Goal: Information Seeking & Learning: Learn about a topic

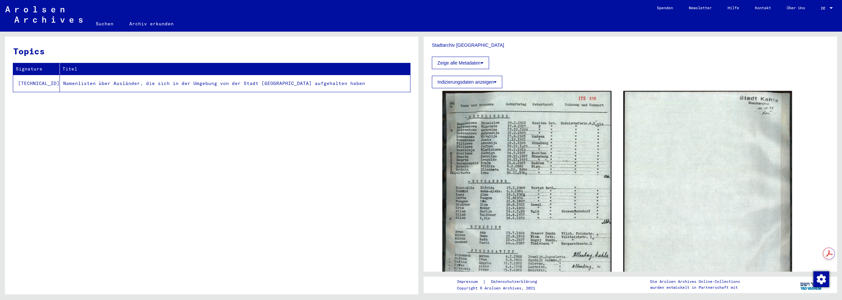
scroll to position [219, 0]
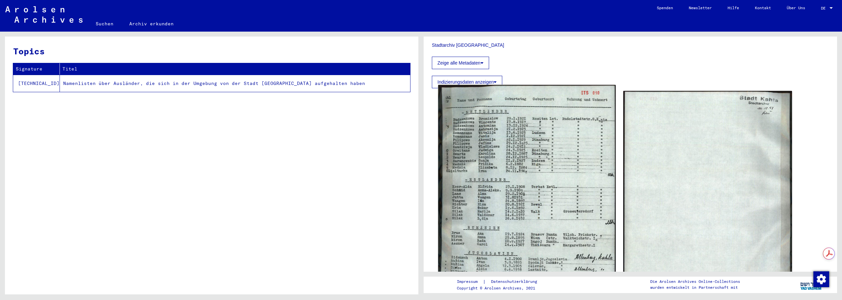
click at [530, 134] on img at bounding box center [526, 206] width 177 height 243
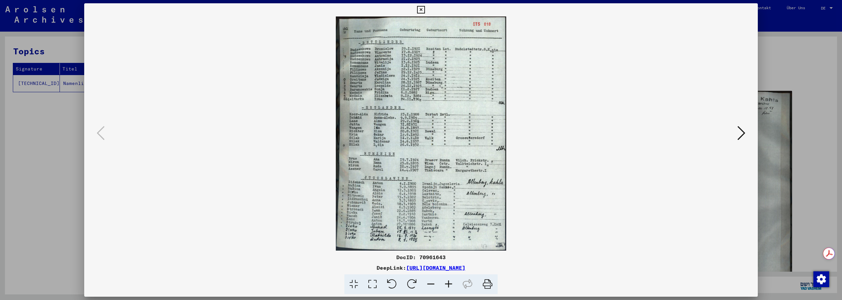
click at [449, 281] on icon at bounding box center [449, 284] width 18 height 20
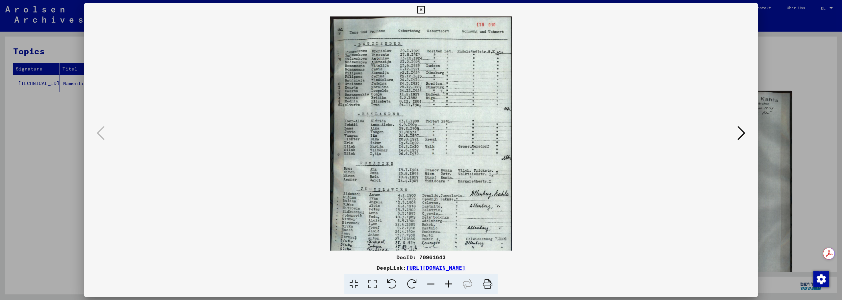
click at [449, 281] on icon at bounding box center [449, 284] width 18 height 20
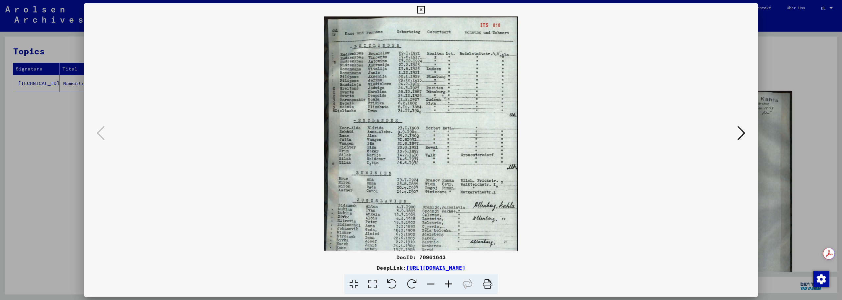
click at [449, 281] on icon at bounding box center [449, 284] width 18 height 20
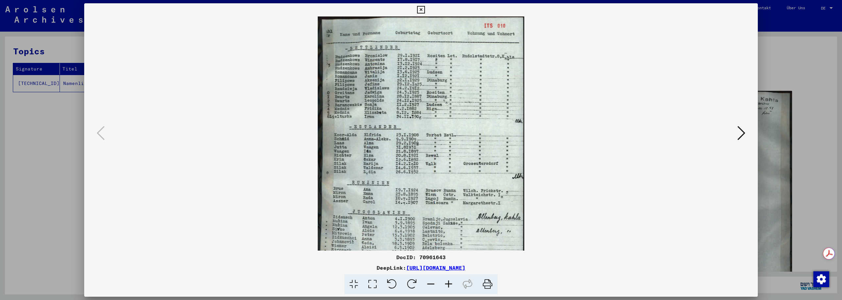
click at [449, 281] on icon at bounding box center [449, 284] width 18 height 20
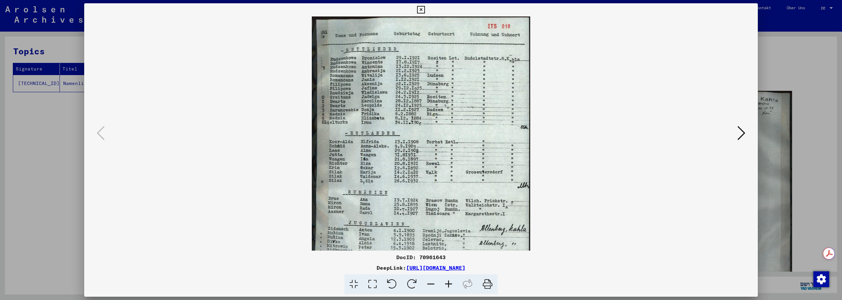
click at [449, 281] on icon at bounding box center [449, 284] width 18 height 20
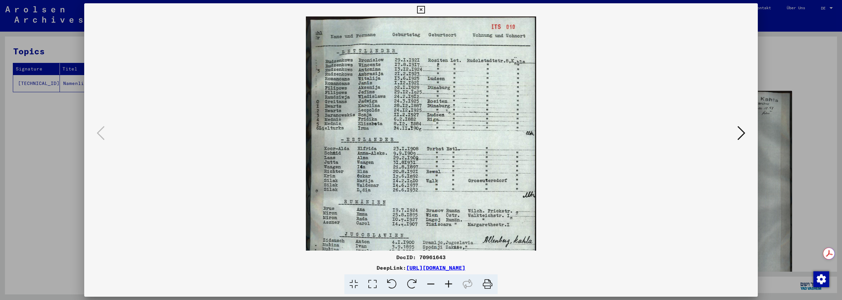
click at [449, 281] on icon at bounding box center [449, 284] width 18 height 20
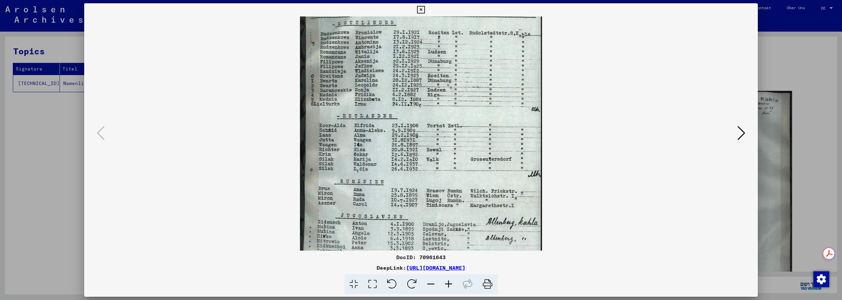
drag, startPoint x: 411, startPoint y: 184, endPoint x: 413, endPoint y: 153, distance: 31.0
click at [413, 153] on img at bounding box center [421, 153] width 242 height 333
